Goal: Task Accomplishment & Management: Complete application form

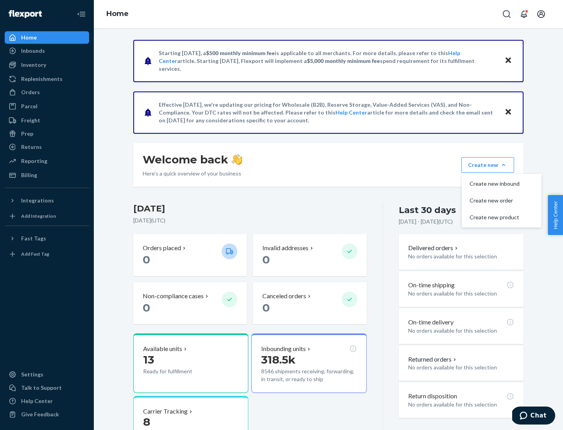
click at [47, 51] on div "Inbounds" at bounding box center [46, 50] width 83 height 11
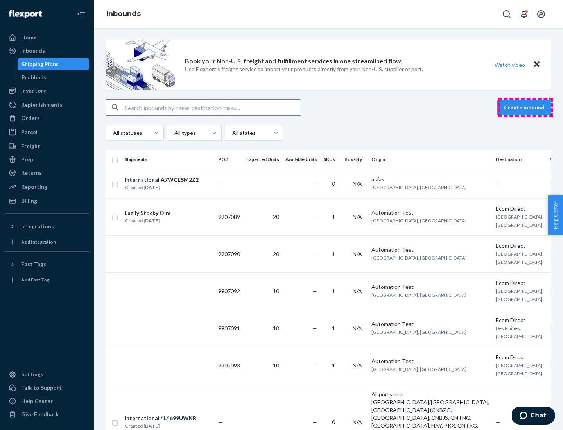
click at [525, 107] on button "Create inbound" at bounding box center [524, 108] width 54 height 16
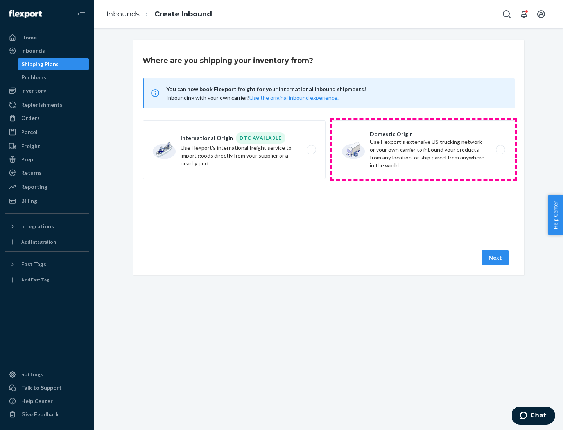
click at [423, 150] on label "Domestic Origin Use Flexport’s extensive US trucking network or your own carrie…" at bounding box center [423, 149] width 183 height 59
click at [500, 150] on input "Domestic Origin Use Flexport’s extensive US trucking network or your own carrie…" at bounding box center [502, 149] width 5 height 5
radio input "true"
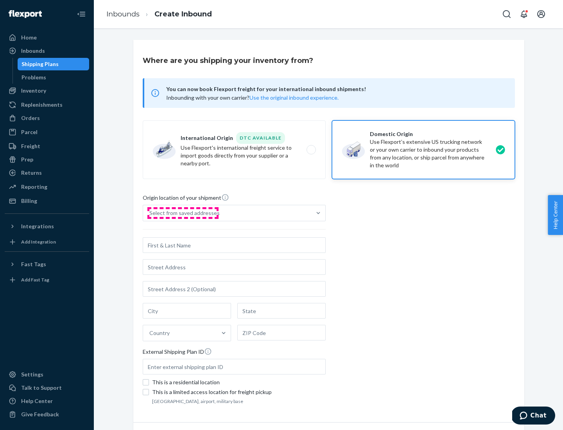
click at [182, 213] on div "Select from saved addresses" at bounding box center [184, 213] width 70 height 8
click at [150, 213] on input "Select from saved addresses" at bounding box center [149, 213] width 1 height 8
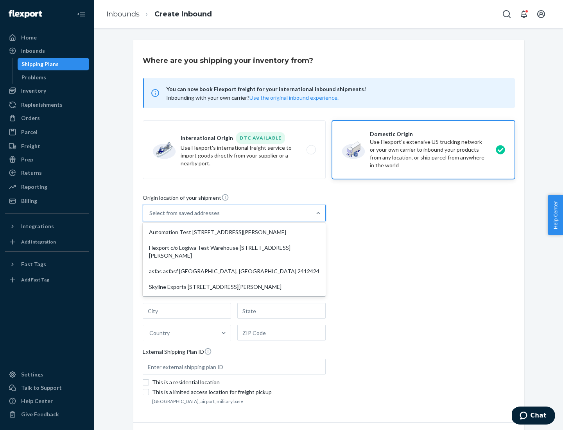
scroll to position [3, 0]
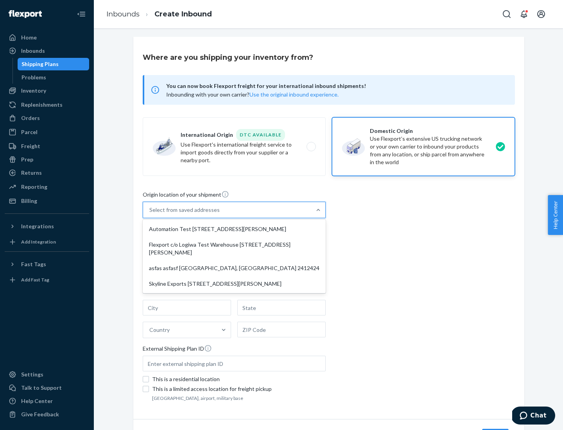
click at [234, 229] on div "Automation Test [STREET_ADDRESS][PERSON_NAME]" at bounding box center [234, 229] width 180 height 16
click at [150, 214] on input "option Automation Test [STREET_ADDRESS][PERSON_NAME] focused, 1 of 4. 4 results…" at bounding box center [149, 210] width 1 height 8
type input "Automation Test"
type input "[STREET_ADDRESS][PERSON_NAME]"
type input "9th Floor"
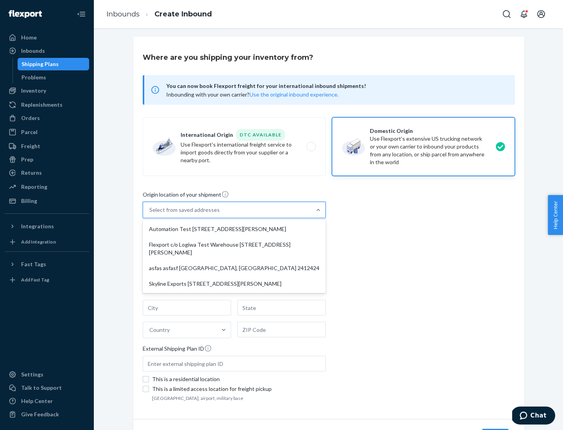
type input "[GEOGRAPHIC_DATA]"
type input "CA"
type input "94104"
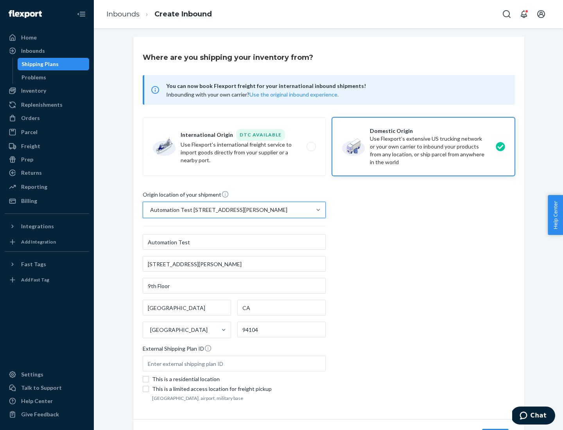
scroll to position [46, 0]
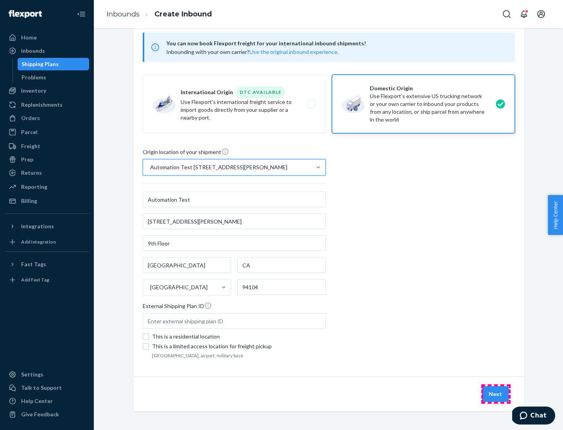
click at [496, 394] on button "Next" at bounding box center [495, 394] width 27 height 16
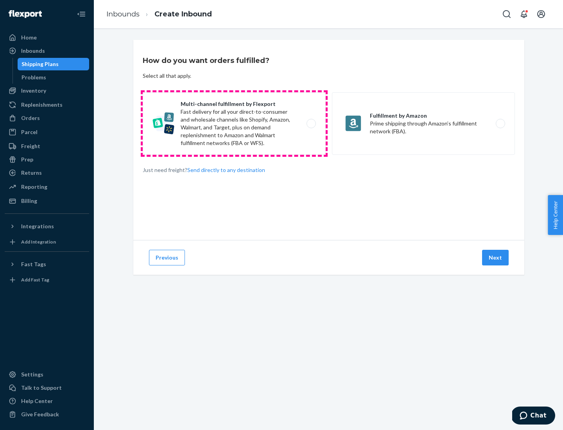
click at [234, 123] on label "Multi-channel fulfillment by Flexport Fast delivery for all your direct-to-cons…" at bounding box center [234, 123] width 183 height 63
click at [311, 123] on input "Multi-channel fulfillment by Flexport Fast delivery for all your direct-to-cons…" at bounding box center [313, 123] width 5 height 5
radio input "true"
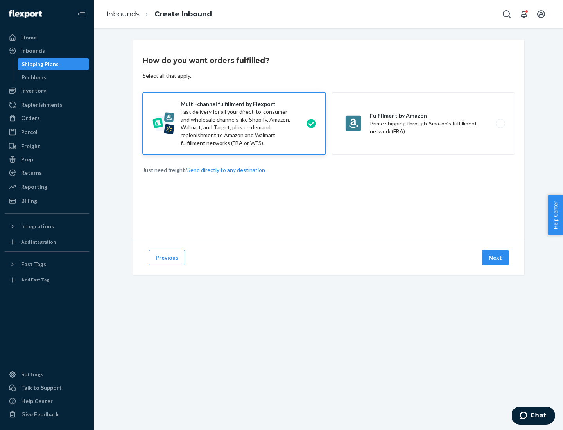
click at [496, 258] on button "Next" at bounding box center [495, 258] width 27 height 16
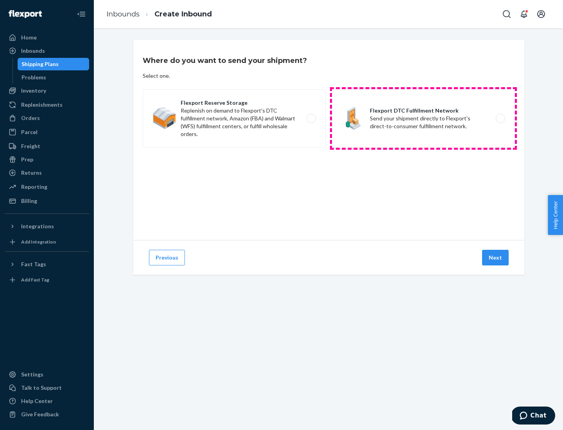
click at [423, 118] on label "Flexport DTC Fulfillment Network Send your shipment directly to Flexport's dire…" at bounding box center [423, 118] width 183 height 59
click at [500, 118] on input "Flexport DTC Fulfillment Network Send your shipment directly to Flexport's dire…" at bounding box center [502, 118] width 5 height 5
radio input "true"
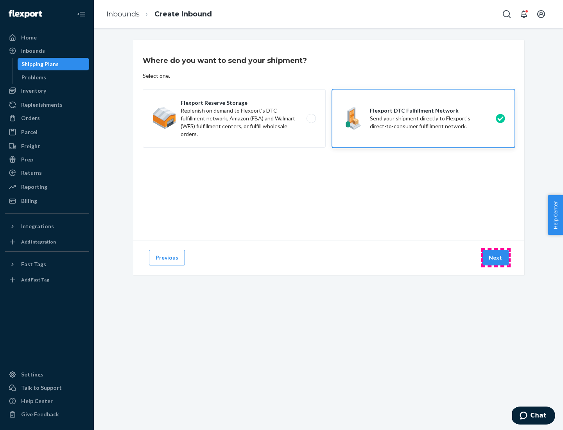
click at [496, 258] on button "Next" at bounding box center [495, 258] width 27 height 16
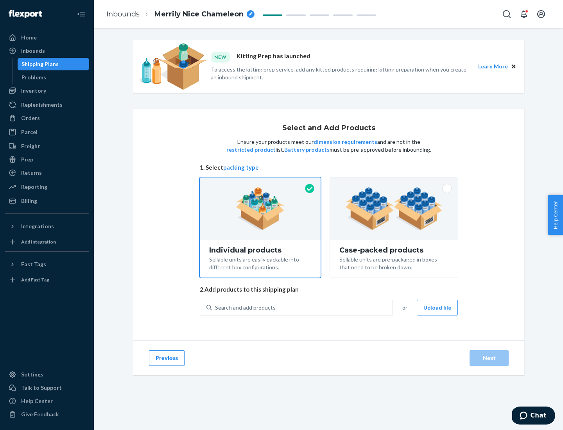
click at [394, 209] on img at bounding box center [393, 208] width 97 height 43
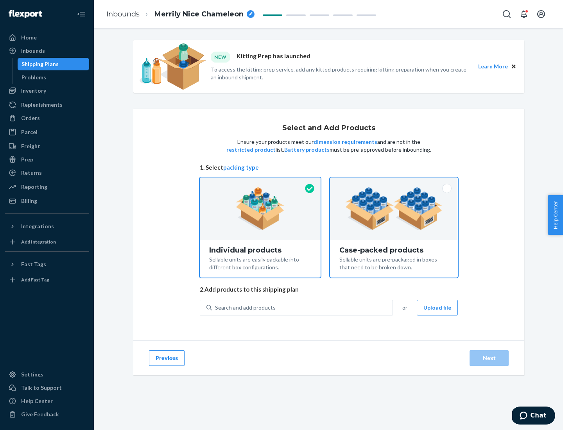
click at [394, 182] on input "Case-packed products Sellable units are pre-packaged in boxes that need to be b…" at bounding box center [393, 179] width 5 height 5
radio input "true"
radio input "false"
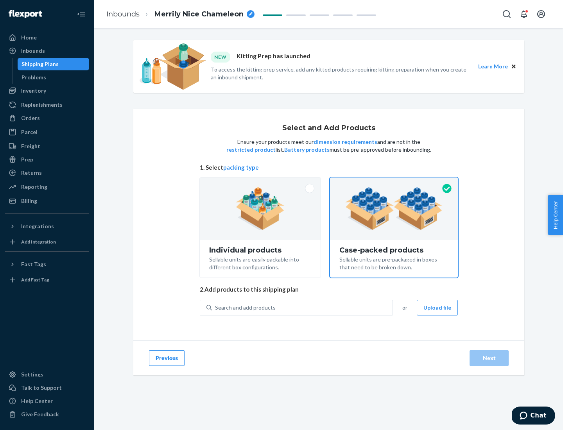
click at [302, 307] on div "Search and add products" at bounding box center [302, 308] width 181 height 14
click at [216, 307] on input "Search and add products" at bounding box center [215, 308] width 1 height 8
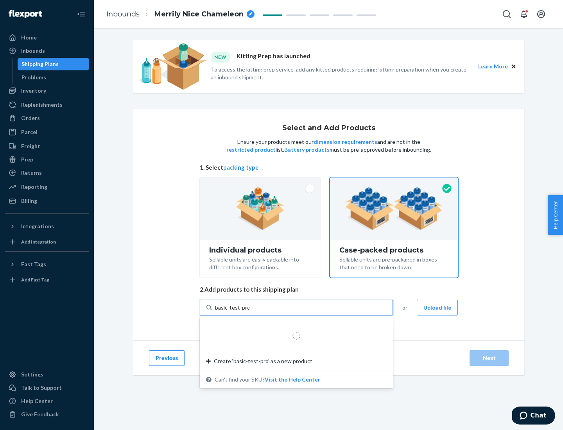
type input "basic-test-product-1"
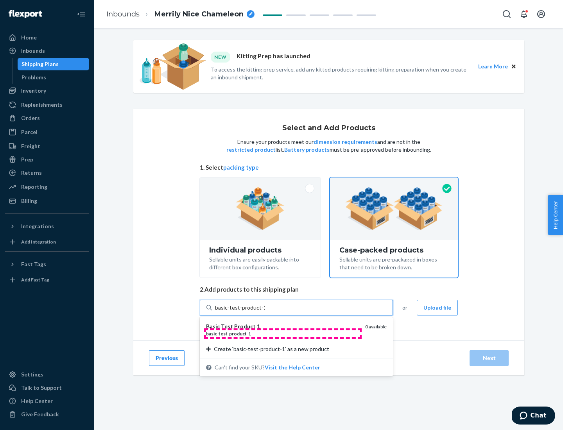
click at [283, 333] on div "basic - test - product - 1" at bounding box center [282, 333] width 153 height 7
click at [265, 311] on input "basic-test-product-1" at bounding box center [240, 308] width 50 height 8
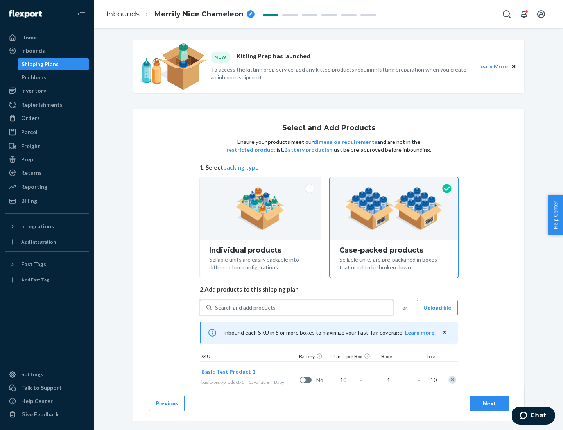
scroll to position [28, 0]
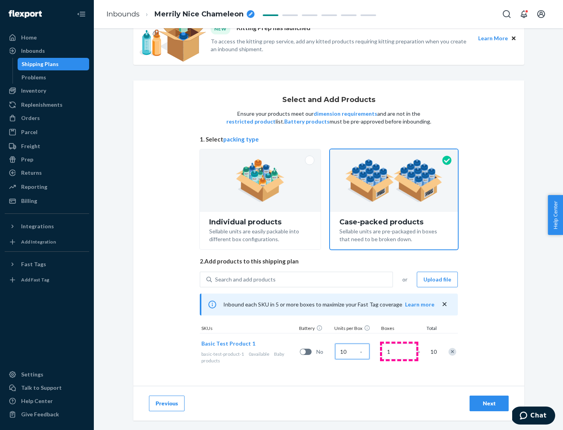
type input "10"
type input "7"
click at [489, 403] on div "Next" at bounding box center [489, 403] width 26 height 8
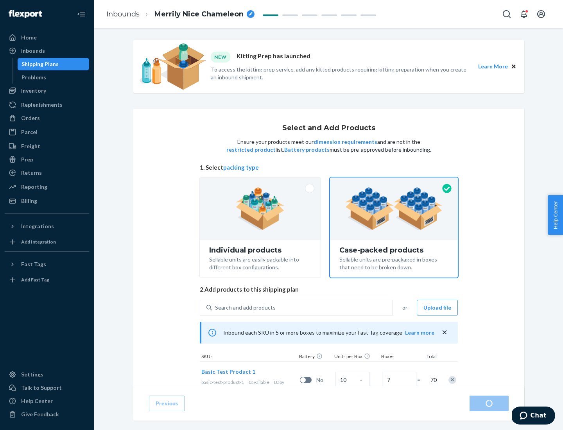
radio input "true"
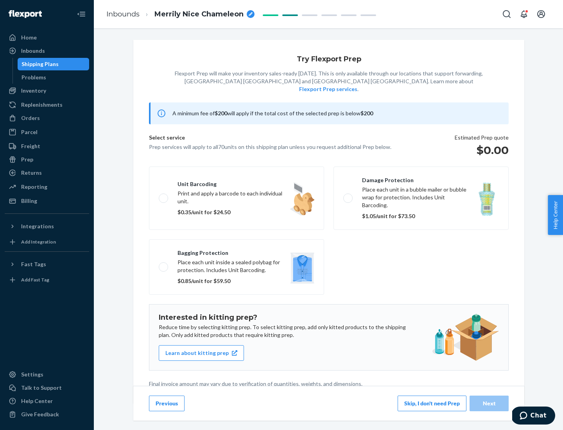
scroll to position [2, 0]
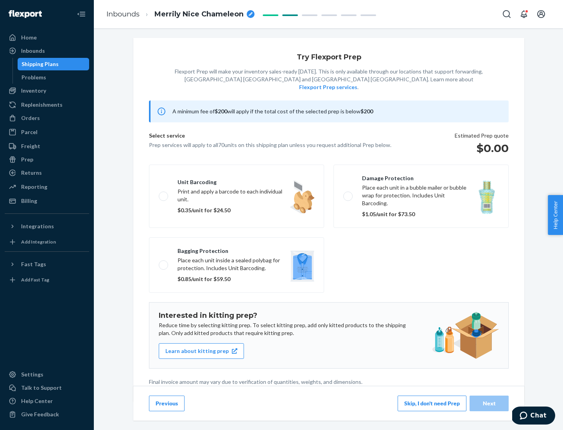
click at [236, 249] on label "Bagging protection Place each unit inside a sealed polybag for protection. Incl…" at bounding box center [236, 264] width 175 height 55
click at [164, 262] on input "Bagging protection Place each unit inside a sealed polybag for protection. Incl…" at bounding box center [161, 264] width 5 height 5
checkbox input "true"
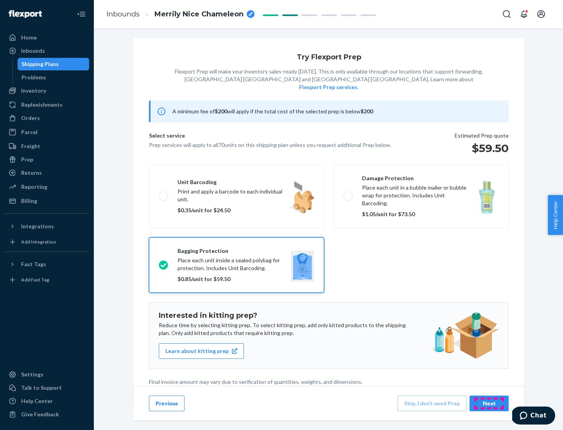
click at [489, 403] on div "Next" at bounding box center [489, 403] width 26 height 8
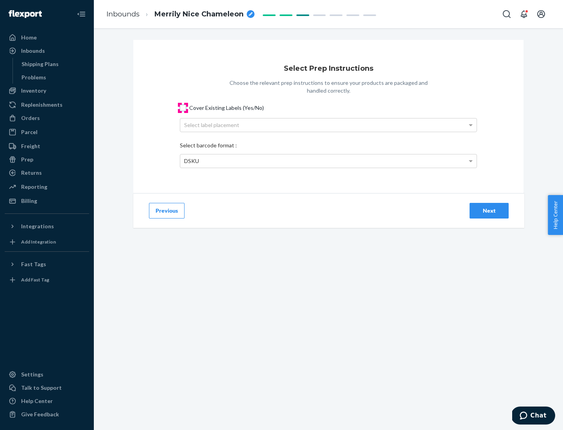
click at [183, 107] on input "Cover Existing Labels (Yes/No)" at bounding box center [183, 108] width 6 height 6
checkbox input "true"
click at [328, 125] on div "Select label placement" at bounding box center [328, 124] width 296 height 13
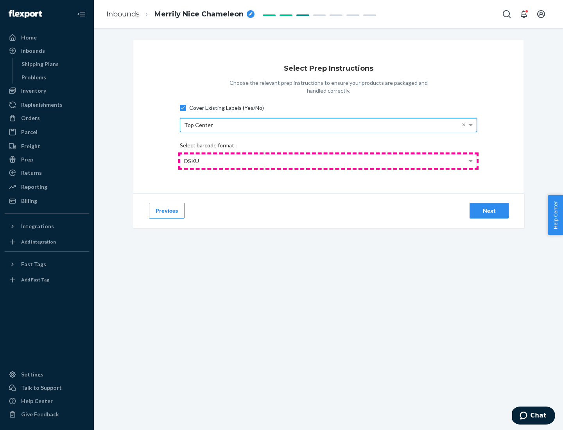
click at [328, 161] on div "DSKU" at bounding box center [328, 160] width 296 height 13
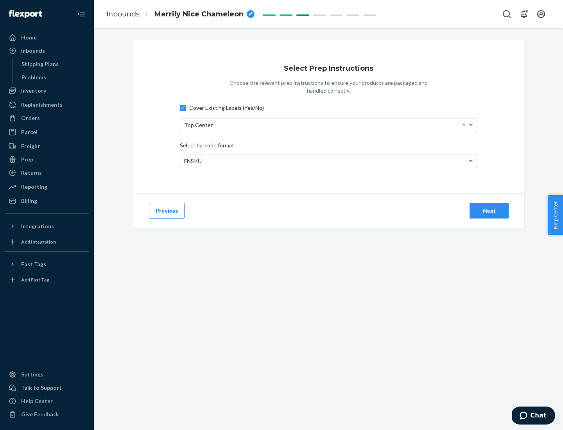
click at [489, 210] on div "Next" at bounding box center [489, 211] width 26 height 8
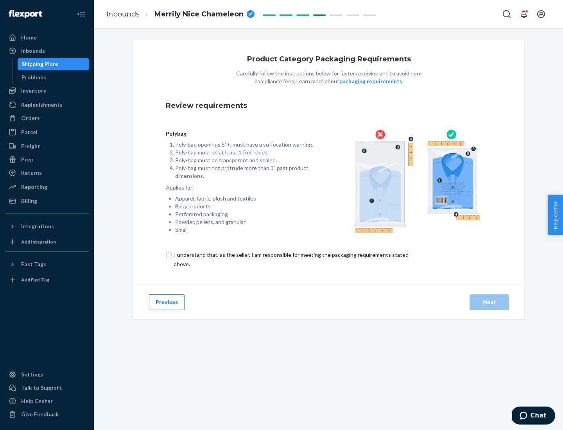
click at [290, 259] on input "checkbox" at bounding box center [296, 259] width 260 height 19
checkbox input "true"
click at [489, 302] on div "Next" at bounding box center [489, 302] width 26 height 8
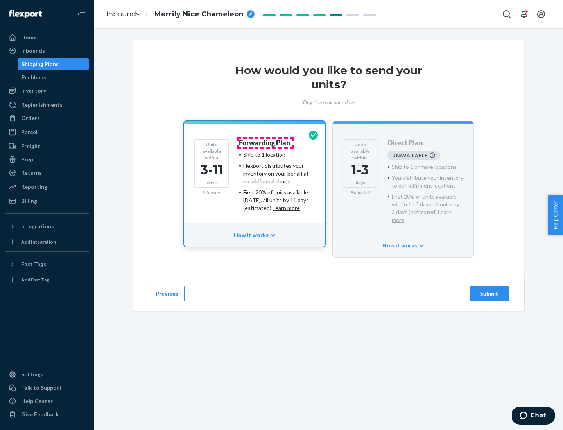
click at [265, 143] on h4 "Forwarding Plan" at bounding box center [264, 143] width 51 height 8
click at [489, 290] on div "Submit" at bounding box center [489, 294] width 26 height 8
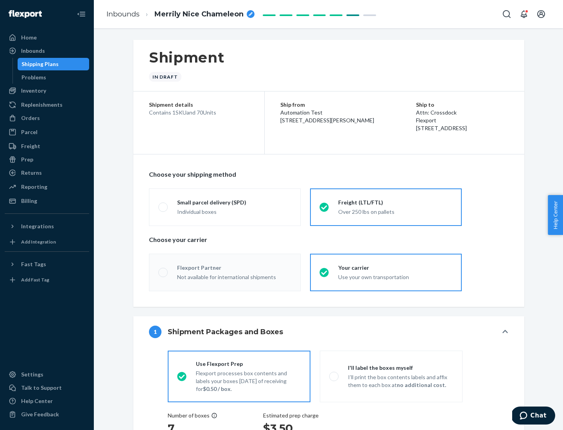
radio input "true"
radio input "false"
radio input "true"
radio input "false"
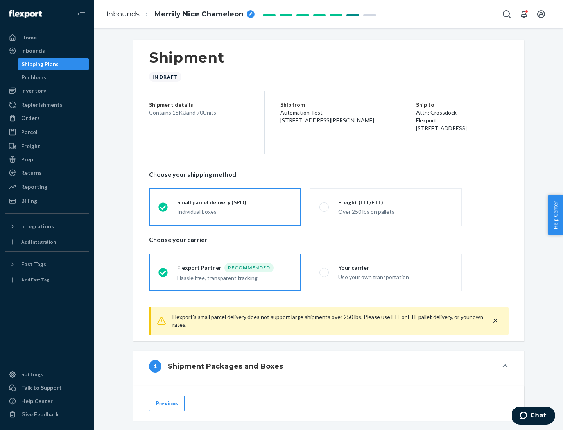
click at [386, 207] on div "Over 250 lbs on pallets" at bounding box center [395, 210] width 114 height 9
click at [324, 207] on input "Freight (LTL/FTL) Over 250 lbs on pallets" at bounding box center [321, 206] width 5 height 5
radio input "true"
radio input "false"
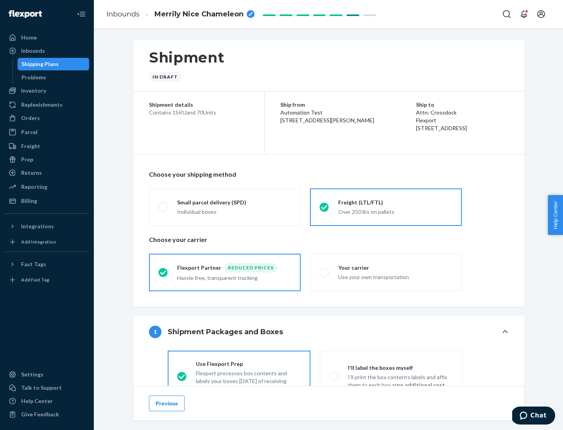
scroll to position [43, 0]
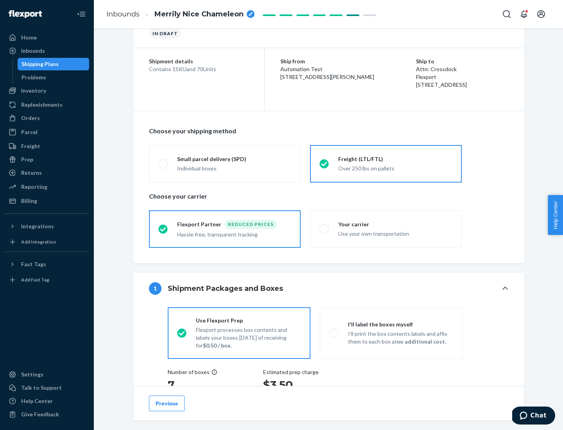
click at [386, 229] on div "Use your own transportation" at bounding box center [395, 232] width 114 height 9
click at [324, 229] on input "Your carrier Use your own transportation" at bounding box center [321, 228] width 5 height 5
radio input "true"
radio input "false"
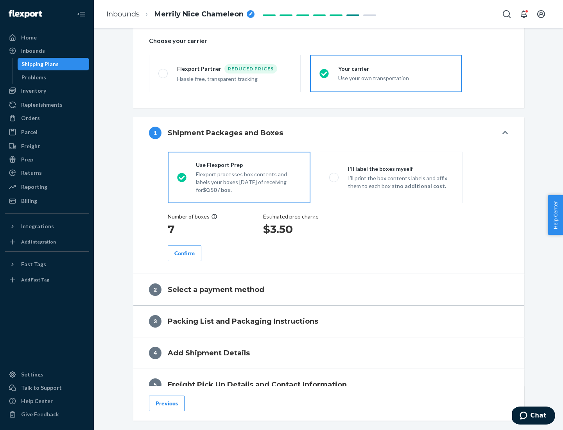
scroll to position [147, 0]
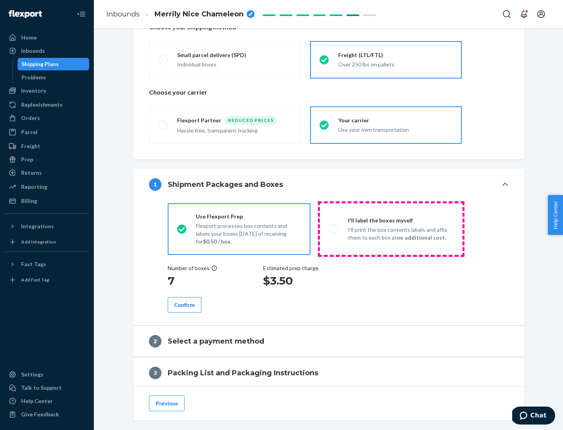
click at [391, 229] on p "I’ll print the box contents labels and affix them to each box at no additional …" at bounding box center [400, 234] width 105 height 16
click at [334, 229] on input "I'll label the boxes myself I’ll print the box contents labels and affix them t…" at bounding box center [331, 228] width 5 height 5
radio input "true"
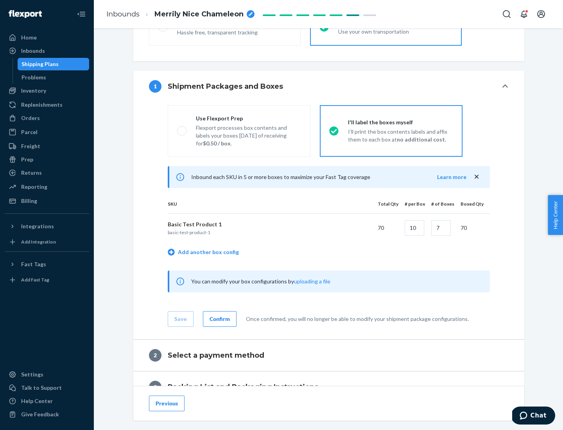
scroll to position [135, 0]
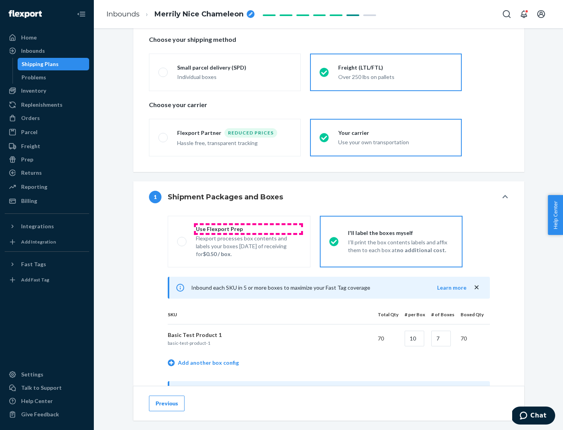
click at [248, 229] on div "Use Flexport Prep" at bounding box center [248, 229] width 105 height 8
click at [182, 239] on input "Use Flexport Prep Flexport processes box contents and labels your boxes [DATE] …" at bounding box center [179, 241] width 5 height 5
radio input "true"
radio input "false"
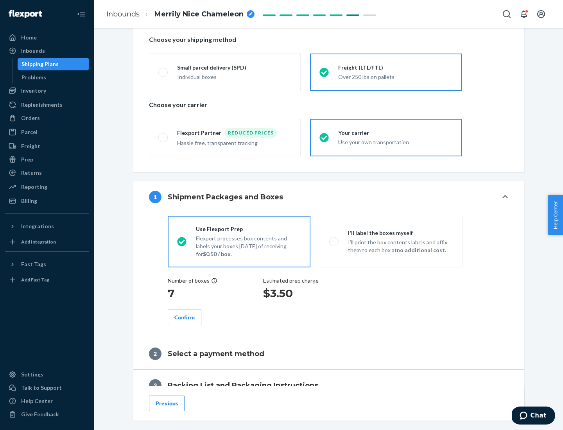
scroll to position [223, 0]
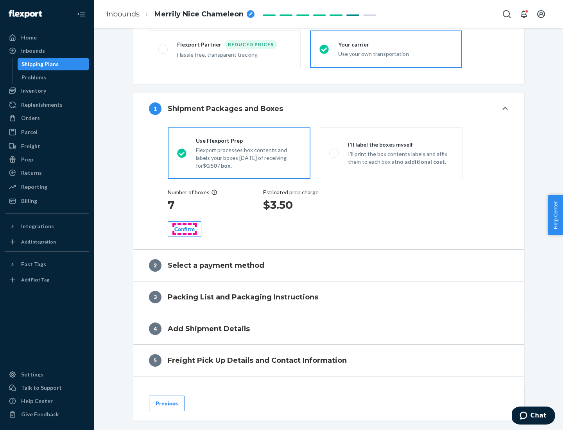
click at [184, 229] on div "Confirm" at bounding box center [184, 229] width 20 height 8
radio input "false"
